Goal: Task Accomplishment & Management: Complete application form

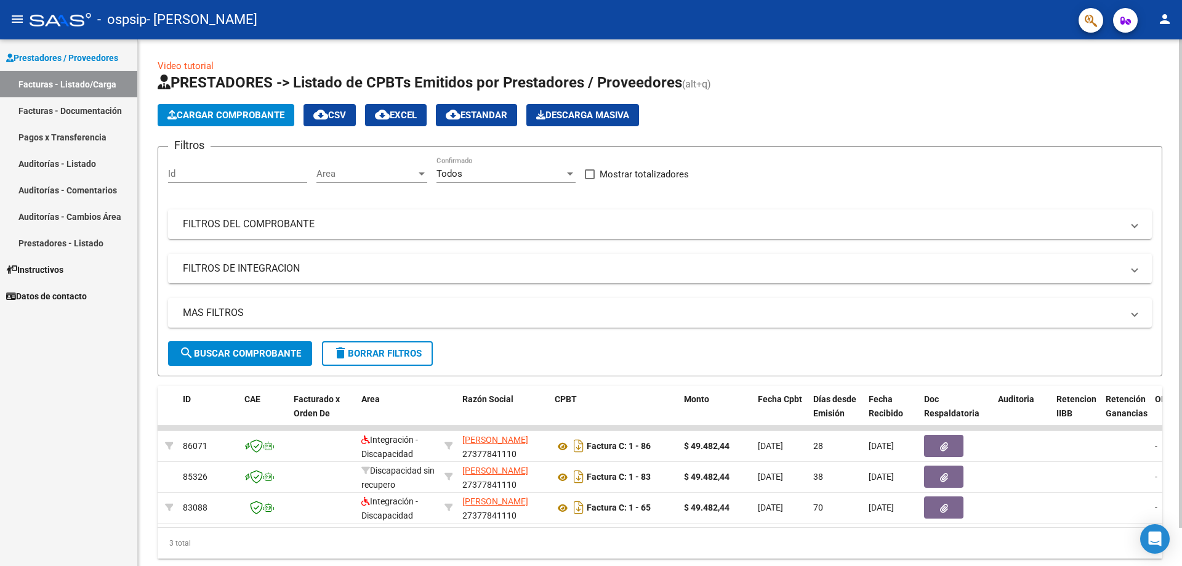
click at [219, 114] on span "Cargar Comprobante" at bounding box center [225, 115] width 117 height 11
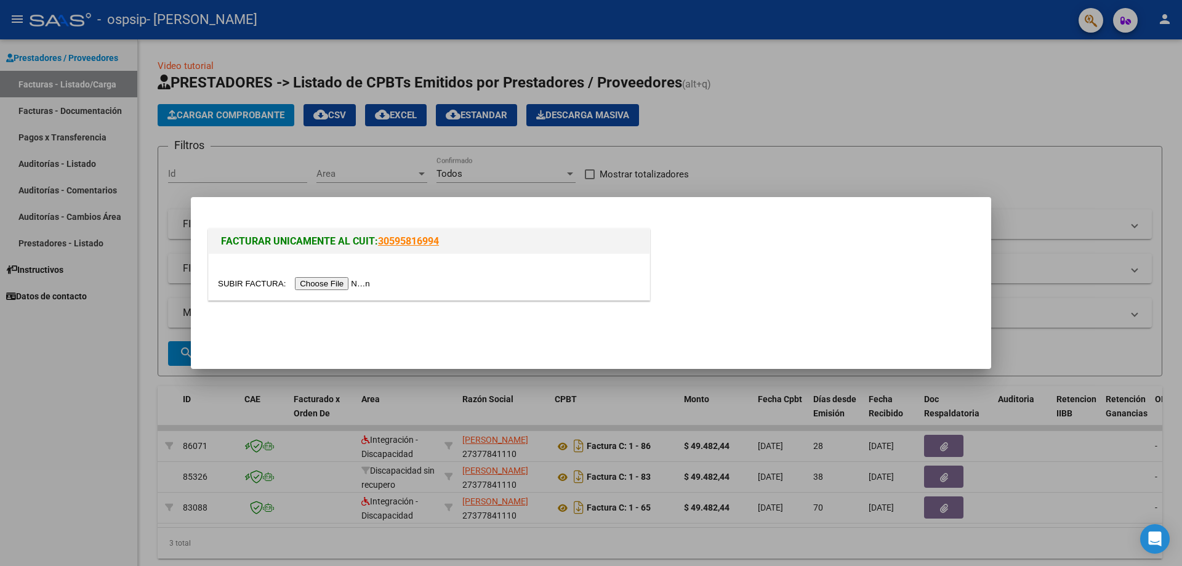
click at [319, 281] on input "file" at bounding box center [296, 283] width 156 height 13
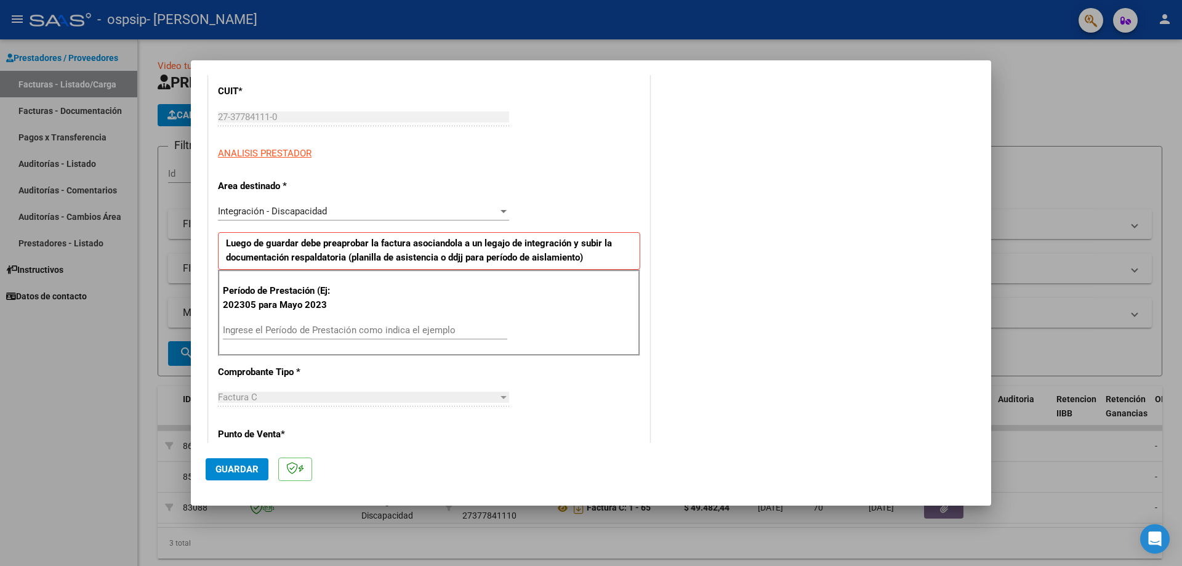
scroll to position [185, 0]
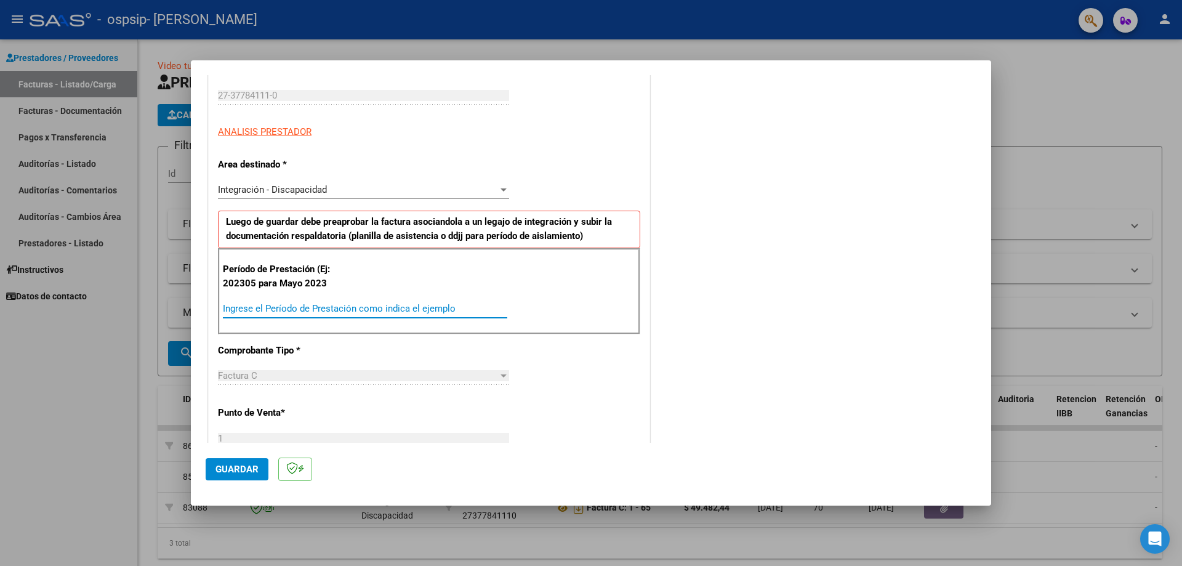
click at [287, 308] on input "Ingrese el Período de Prestación como indica el ejemplo" at bounding box center [365, 308] width 284 height 11
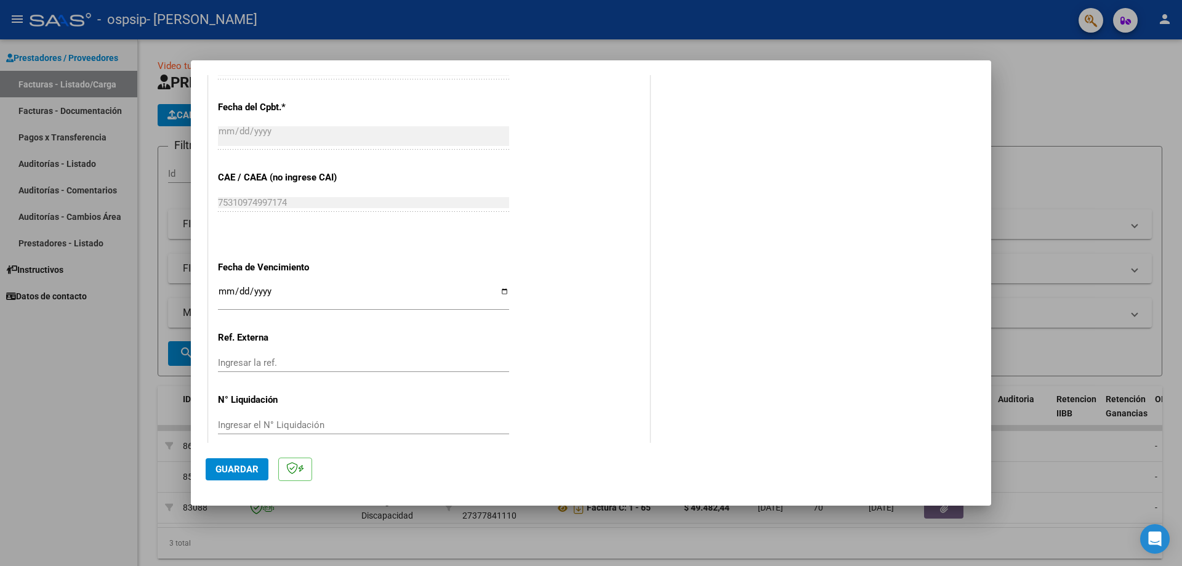
scroll to position [692, 0]
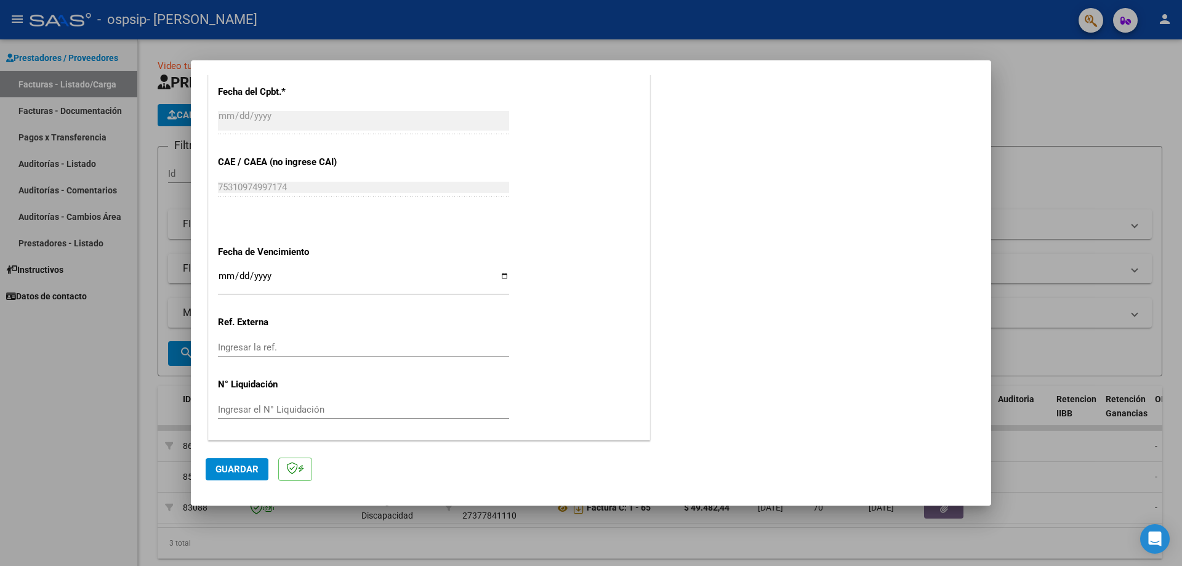
type input "202507"
click at [219, 272] on input "Ingresar la fecha" at bounding box center [363, 281] width 291 height 20
type input "[DATE]"
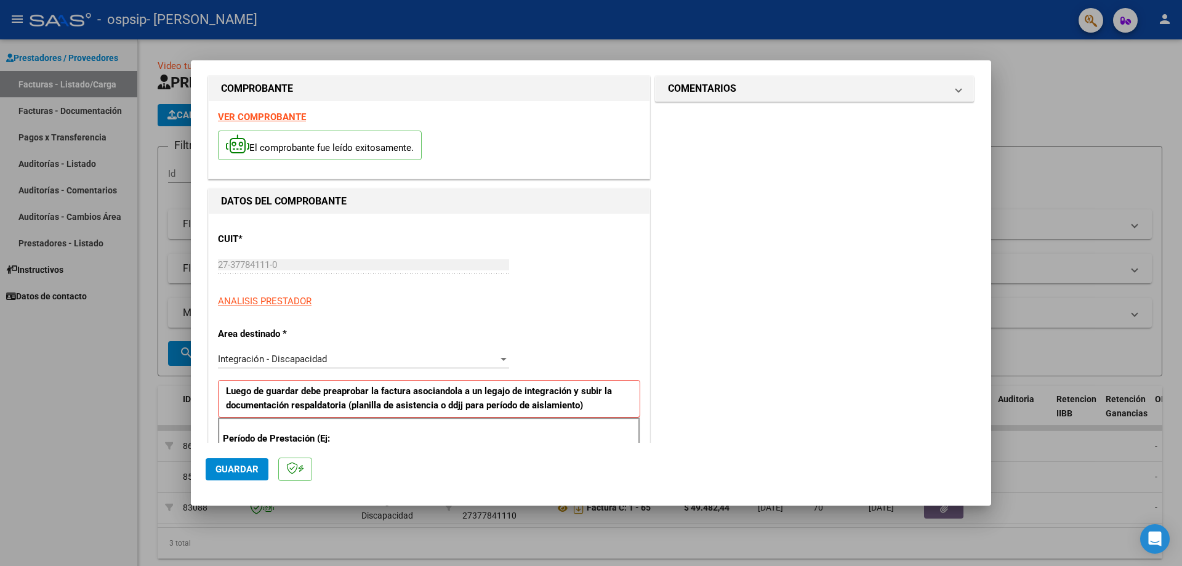
scroll to position [0, 0]
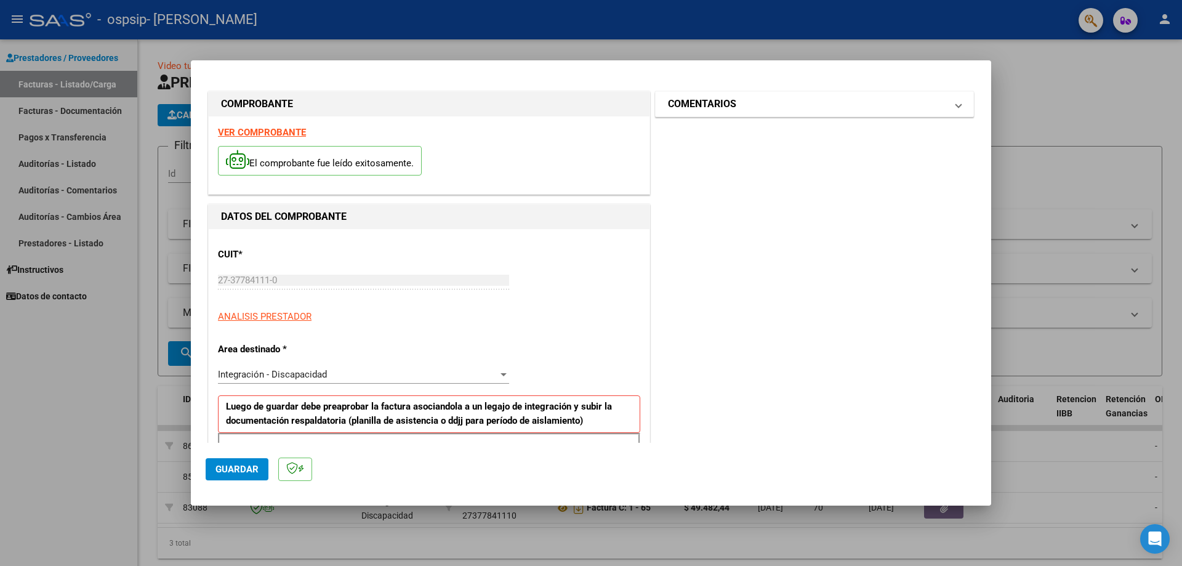
click at [572, 98] on mat-panel-title "COMENTARIOS" at bounding box center [807, 104] width 278 height 15
click at [248, 473] on span "Guardar" at bounding box center [236, 468] width 43 height 11
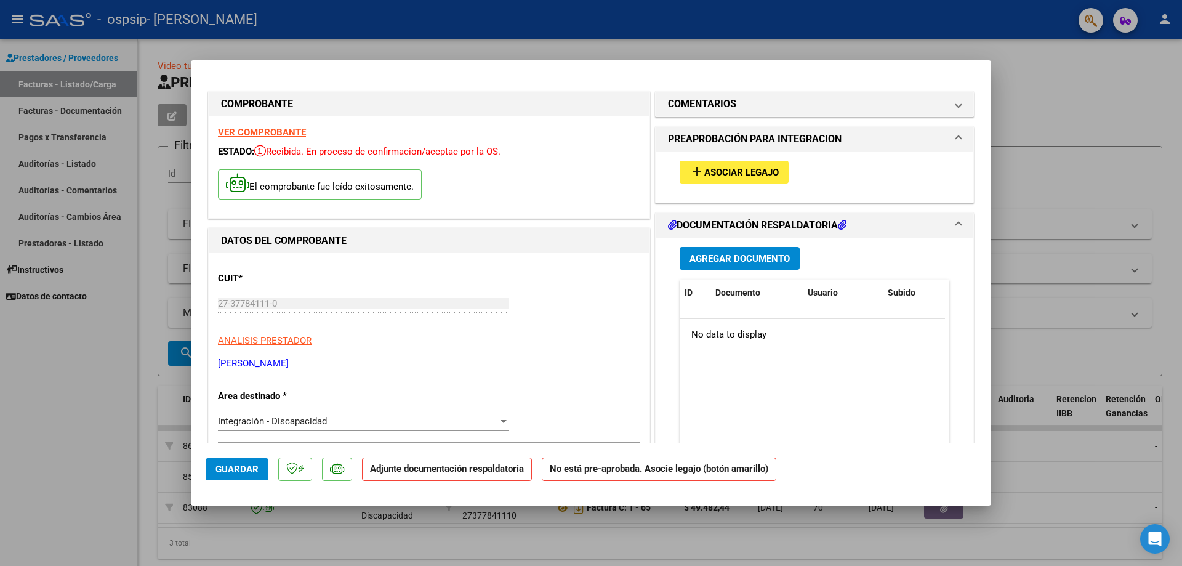
click at [572, 139] on h1 "PREAPROBACIÓN PARA INTEGRACION" at bounding box center [755, 139] width 174 height 15
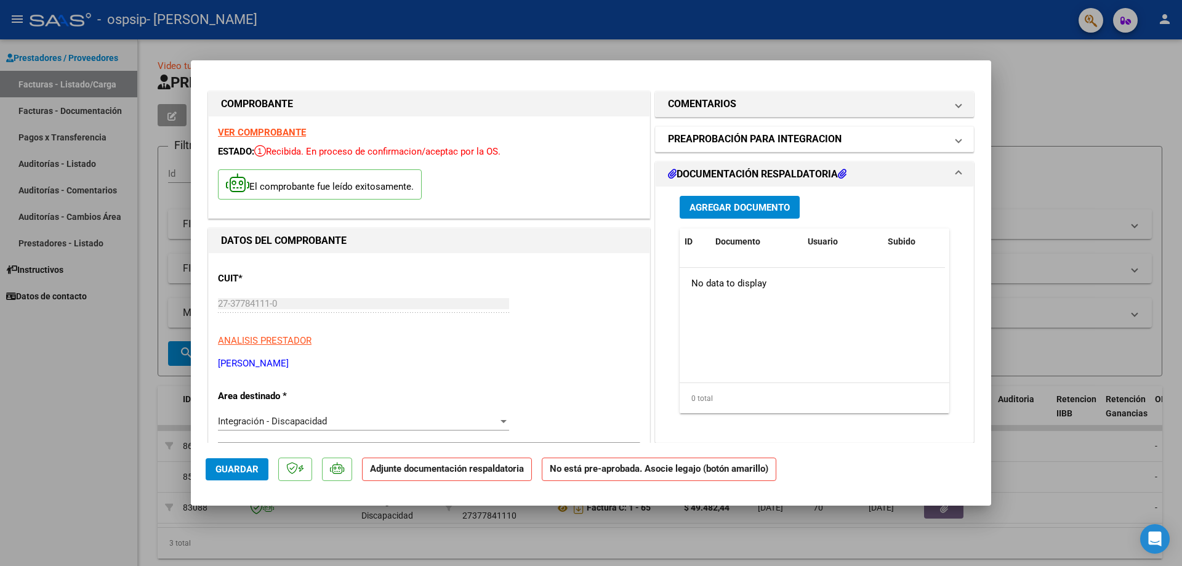
click at [572, 138] on h1 "PREAPROBACIÓN PARA INTEGRACION" at bounding box center [755, 139] width 174 height 15
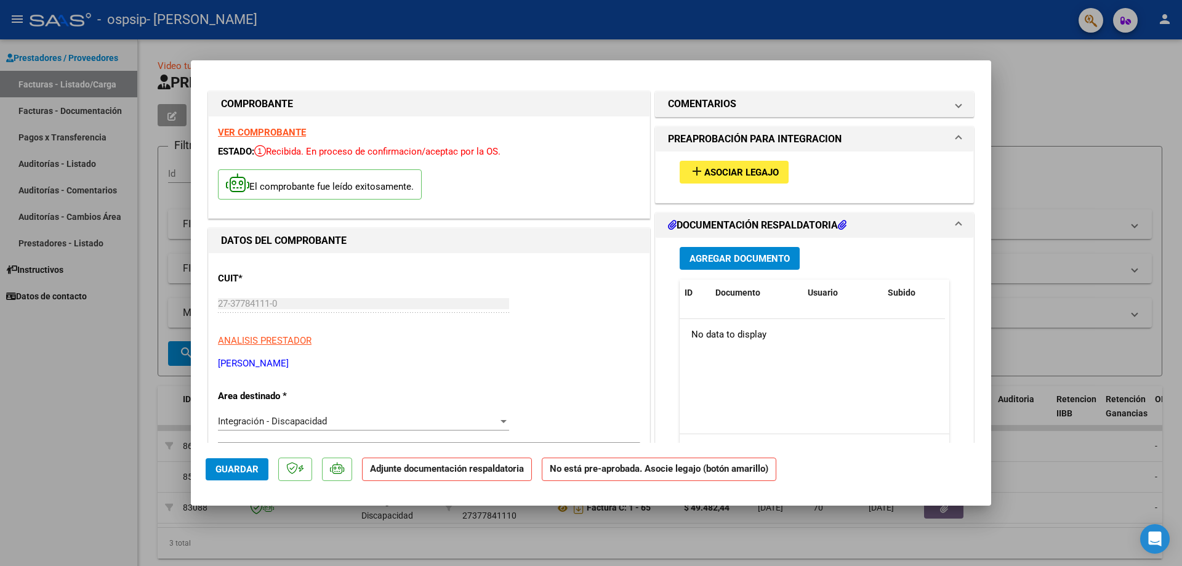
click at [572, 170] on span "Asociar Legajo" at bounding box center [741, 172] width 74 height 11
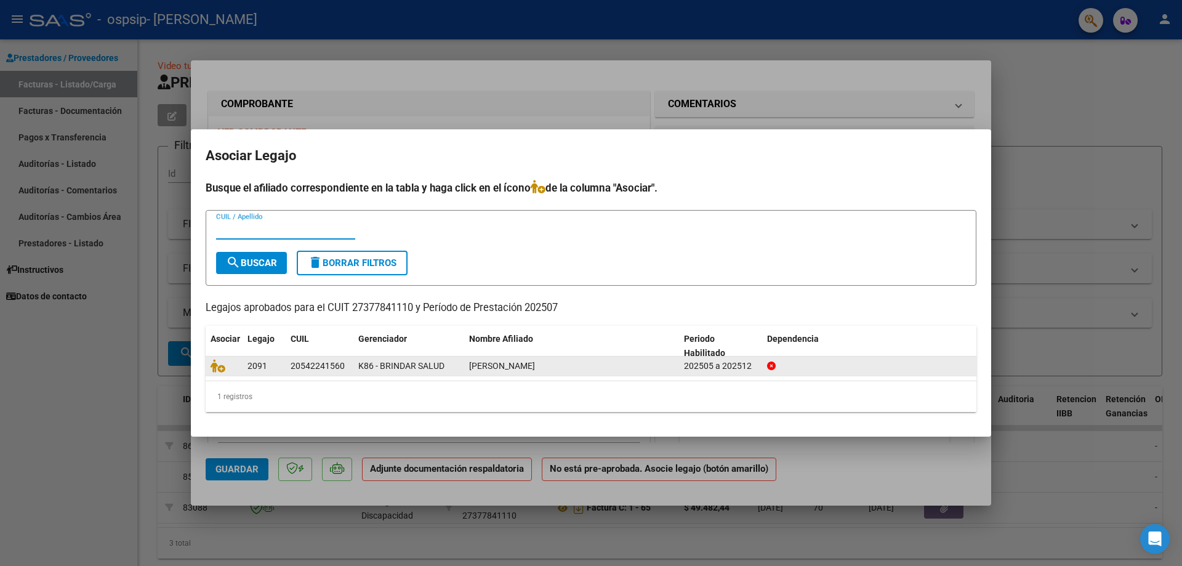
click at [572, 367] on div "202505 a 202512" at bounding box center [720, 366] width 73 height 14
click at [216, 367] on icon at bounding box center [217, 366] width 15 height 14
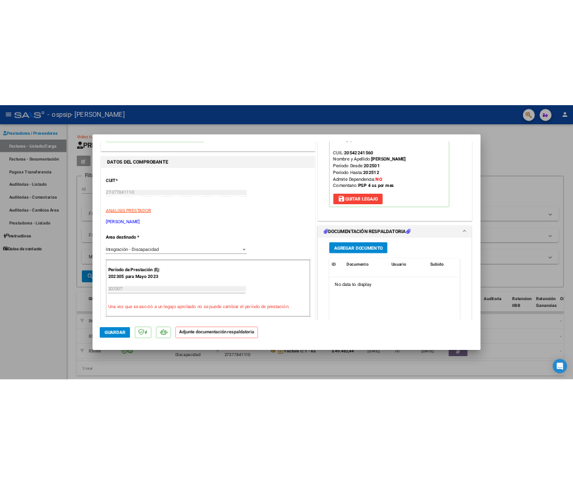
scroll to position [185, 0]
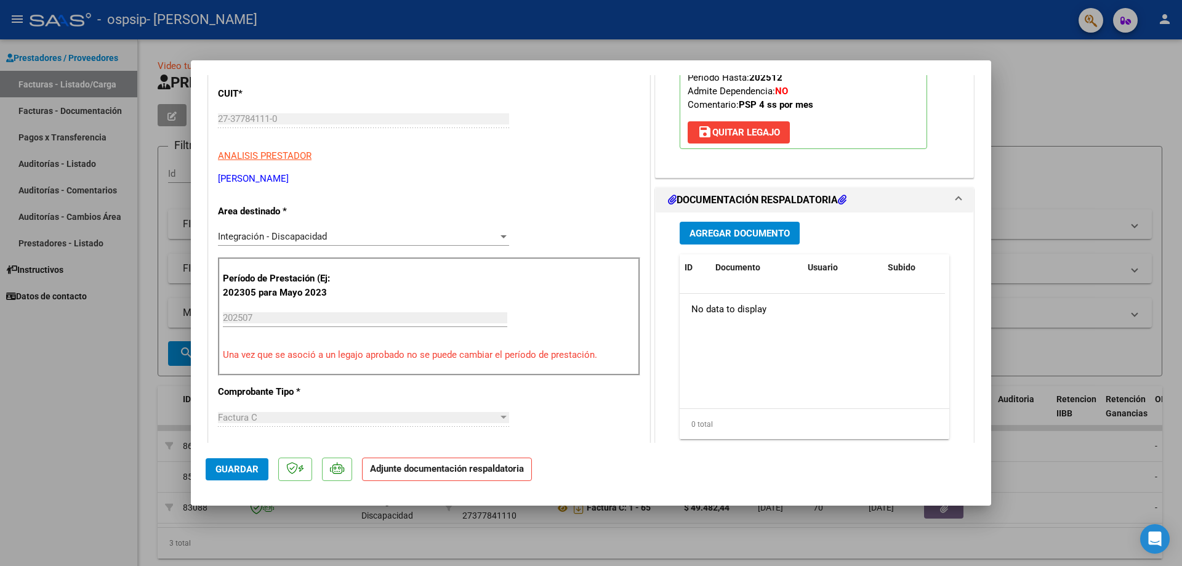
click at [572, 240] on button "Agregar Documento" at bounding box center [739, 233] width 120 height 23
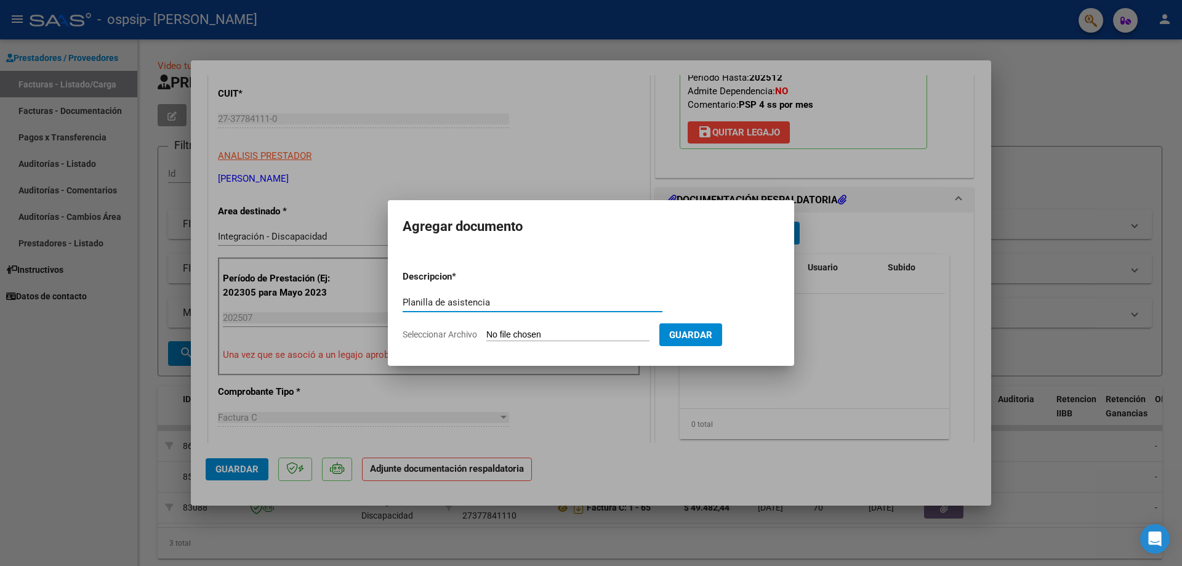
type input "Planilla de asistencia"
click at [564, 335] on input "Seleccionar Archivo" at bounding box center [567, 335] width 163 height 12
type input "C:\fakepath\Jurado asistencia.pdf"
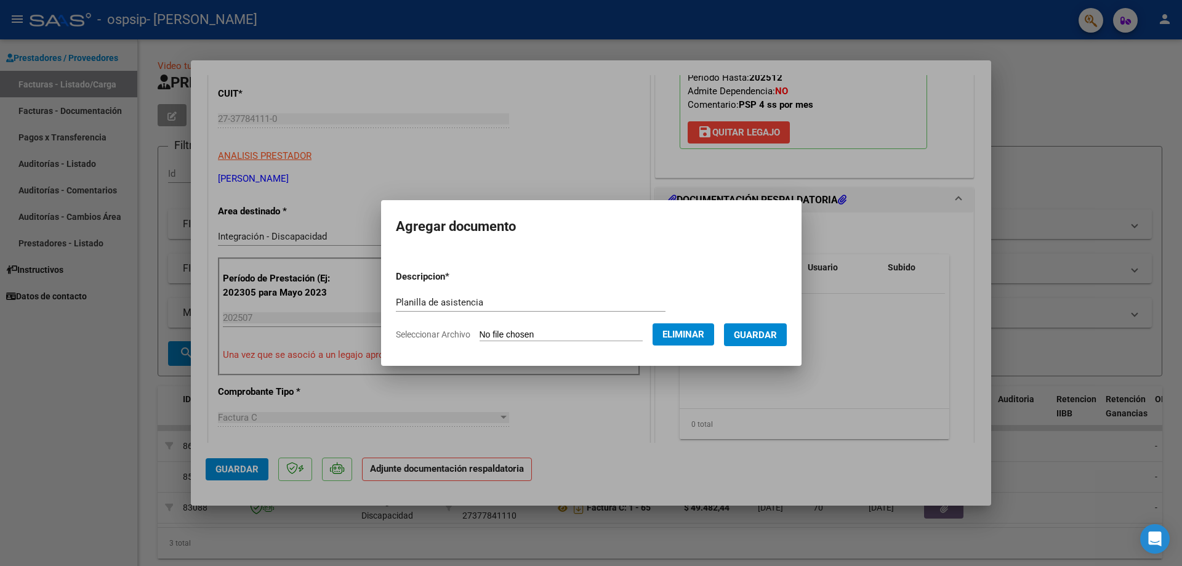
click at [572, 338] on span "Guardar" at bounding box center [755, 334] width 43 height 11
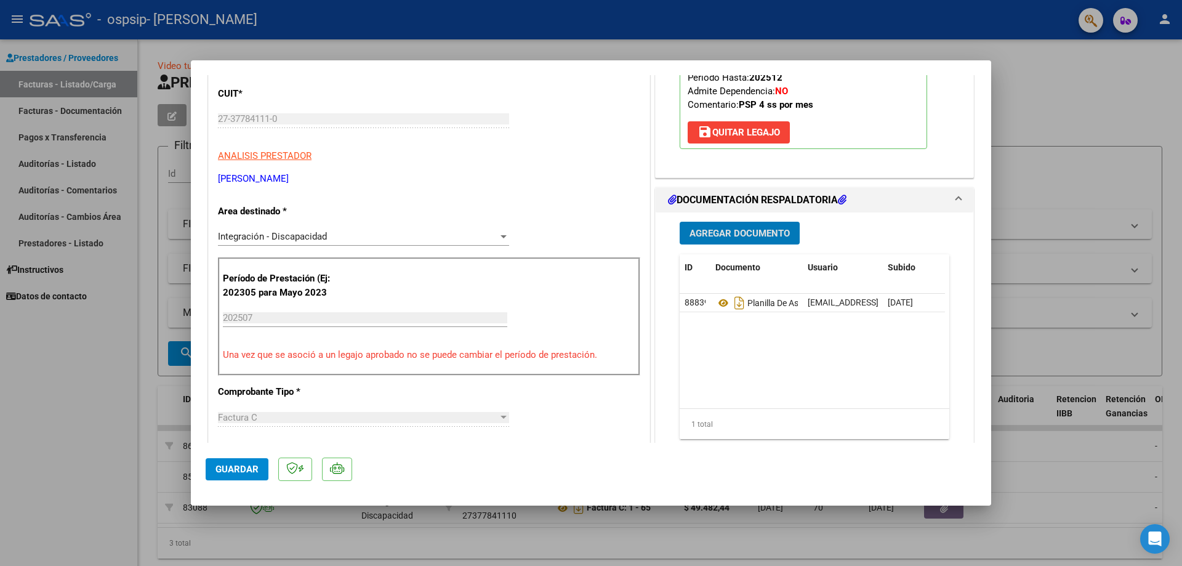
click at [572, 226] on button "Agregar Documento" at bounding box center [739, 233] width 120 height 23
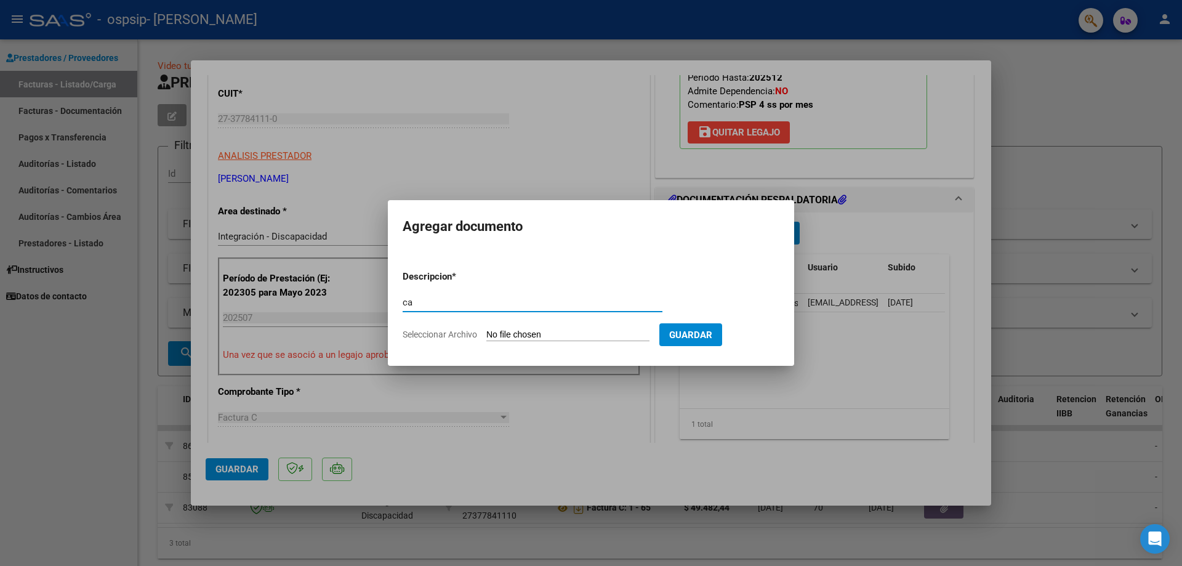
type input "c"
type input "CAE"
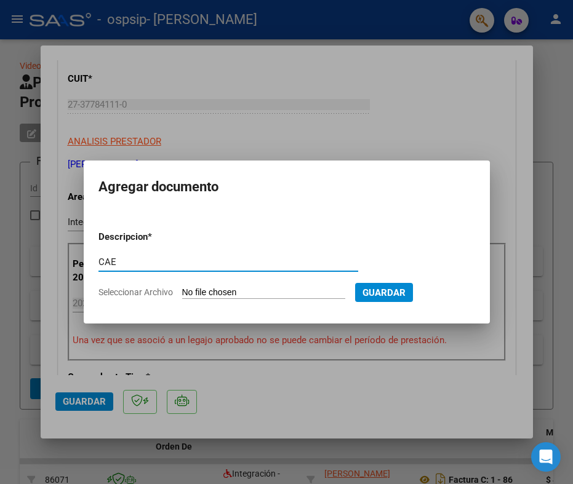
click at [228, 294] on input "Seleccionar Archivo" at bounding box center [263, 293] width 163 height 12
type input "C:\fakepath\Constatación de Comprobantes _ AFIP.pdf"
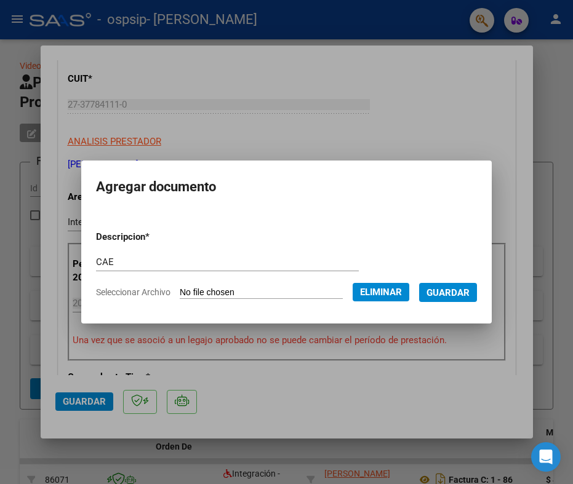
click at [454, 299] on button "Guardar" at bounding box center [448, 292] width 58 height 19
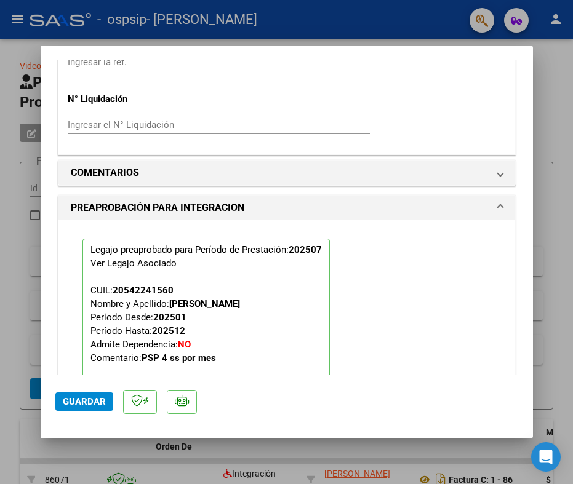
scroll to position [1065, 0]
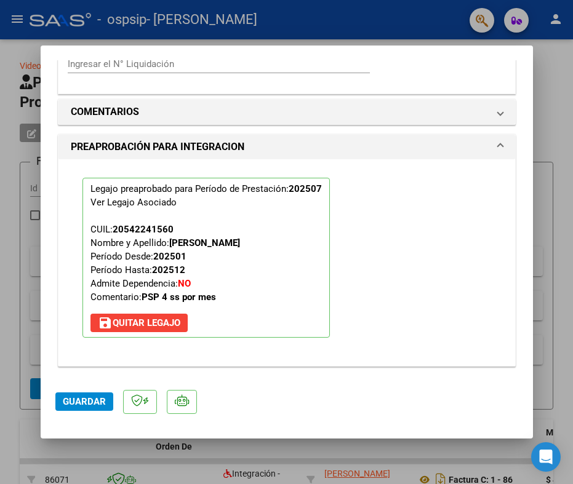
click at [92, 410] on button "Guardar" at bounding box center [84, 402] width 58 height 18
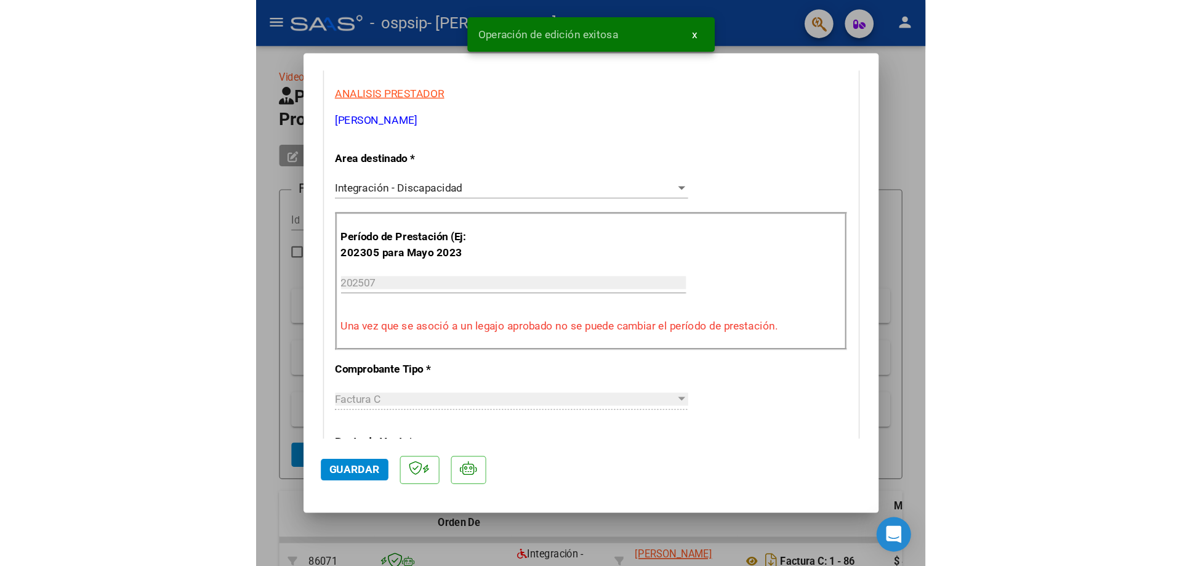
scroll to position [203, 0]
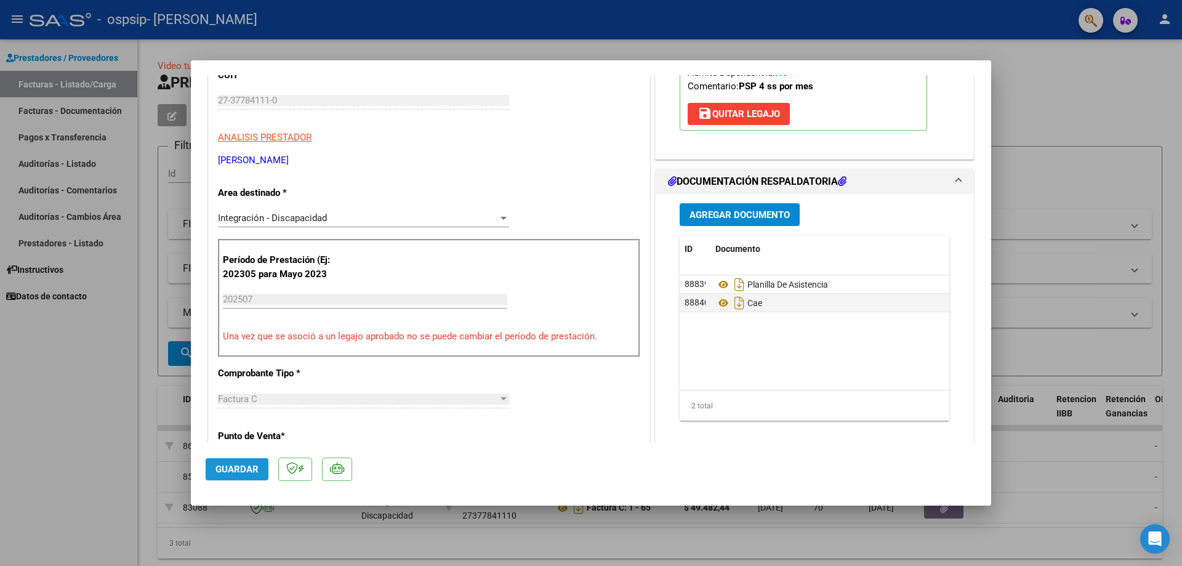
click at [243, 471] on span "Guardar" at bounding box center [236, 468] width 43 height 11
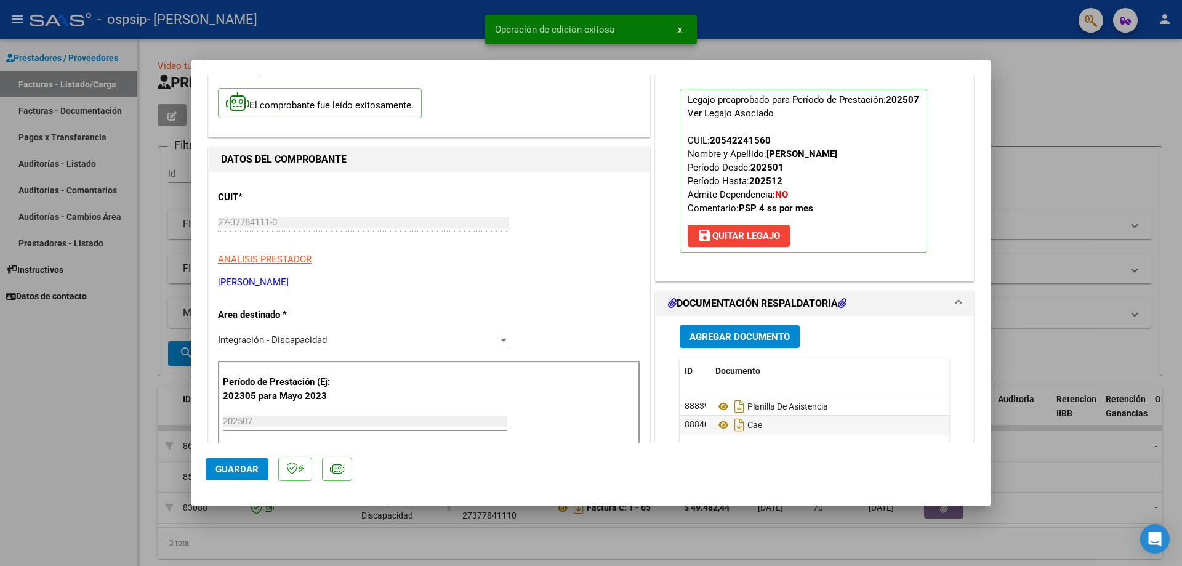
scroll to position [0, 0]
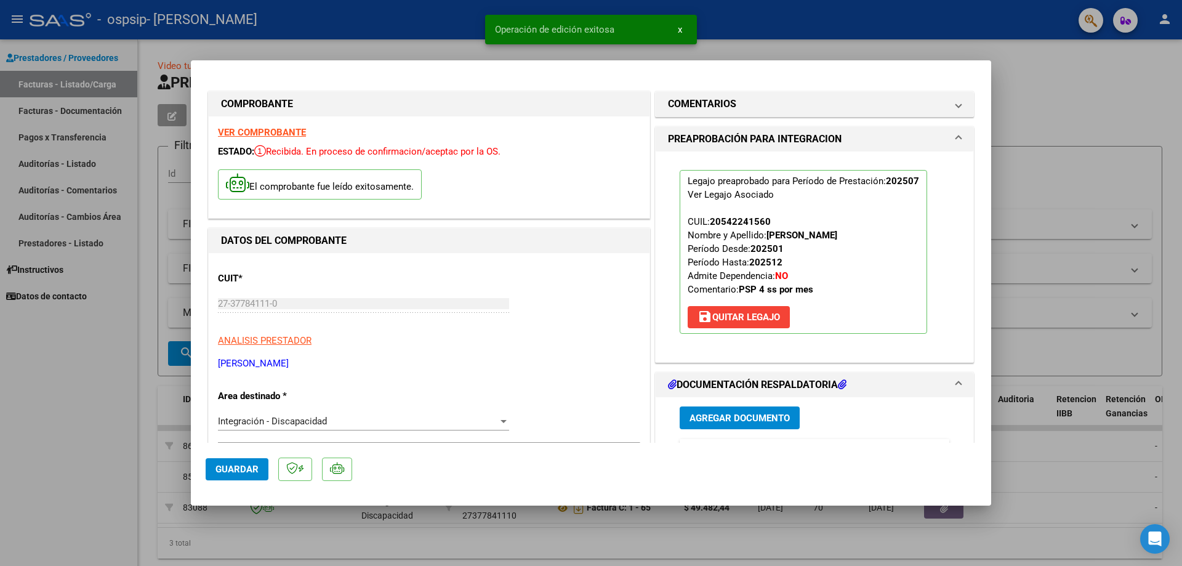
click at [572, 120] on div at bounding box center [591, 283] width 1182 height 566
type input "$ 0,00"
